Goal: Find specific page/section: Find specific page/section

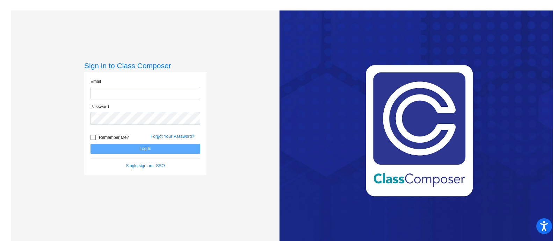
type input "[PERSON_NAME][EMAIL_ADDRESS][DOMAIN_NAME]"
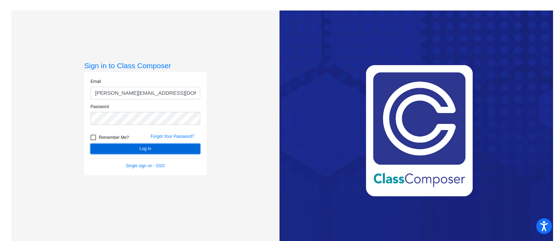
click at [139, 146] on button "Log In" at bounding box center [145, 149] width 110 height 10
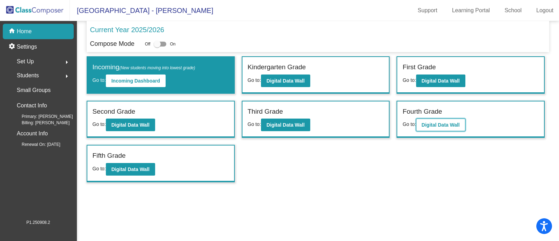
click at [450, 126] on b "Digital Data Wall" at bounding box center [441, 125] width 38 height 6
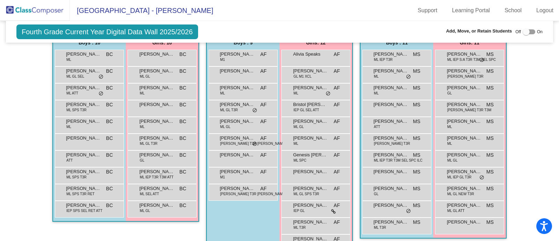
scroll to position [206, 0]
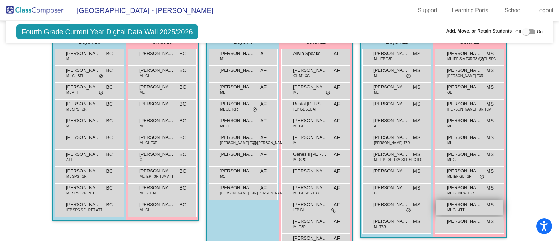
click at [459, 207] on span "ML GL ATT" at bounding box center [455, 209] width 17 height 5
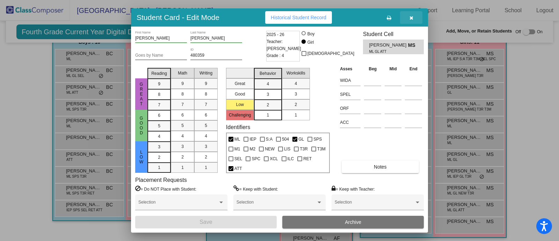
click at [412, 21] on button "button" at bounding box center [411, 17] width 22 height 13
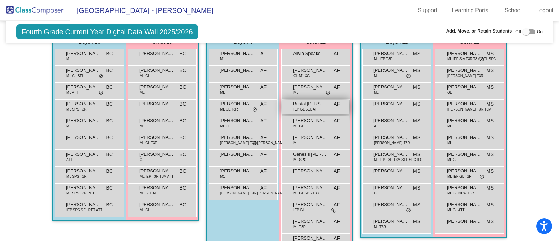
scroll to position [0, 0]
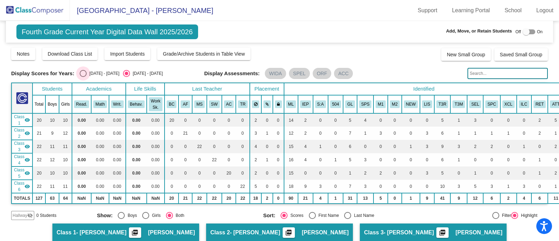
click at [80, 74] on div "Select an option" at bounding box center [83, 73] width 7 height 7
click at [83, 77] on input "[DATE] - [DATE]" at bounding box center [83, 77] width 0 height 0
radio input "true"
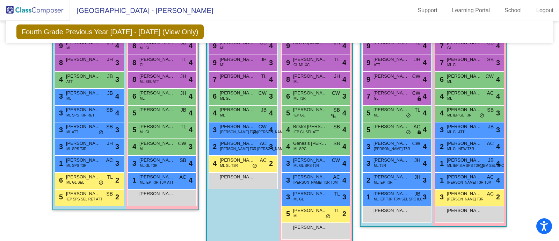
scroll to position [224, 0]
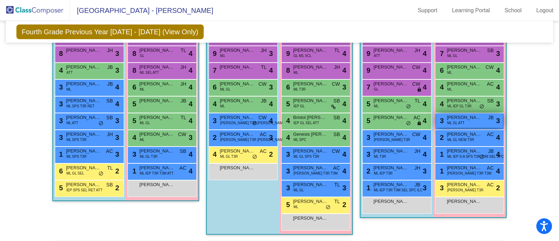
click at [459, 115] on span "[PERSON_NAME]" at bounding box center [464, 117] width 35 height 7
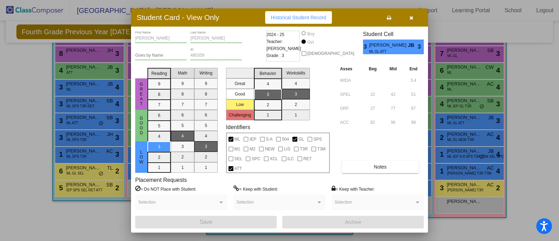
click at [414, 16] on button "button" at bounding box center [411, 17] width 22 height 13
